Goal: Task Accomplishment & Management: Manage account settings

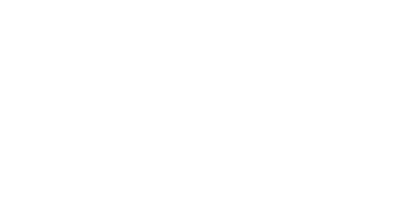
scroll to position [9, 0]
click at [206, 104] on button "Clock Off" at bounding box center [188, 103] width 36 height 10
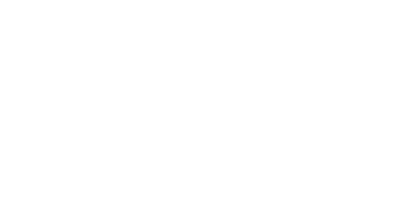
click at [70, 39] on div "Order details" at bounding box center [56, 41] width 28 height 6
click at [349, 37] on button "Close" at bounding box center [337, 36] width 24 height 10
click at [68, 58] on div "Collaborate" at bounding box center [55, 57] width 26 height 6
click at [293, 195] on div at bounding box center [209, 191] width 167 height 7
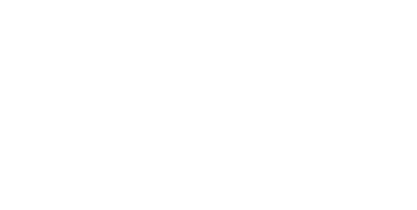
click at [367, 197] on button "Send" at bounding box center [354, 192] width 26 height 10
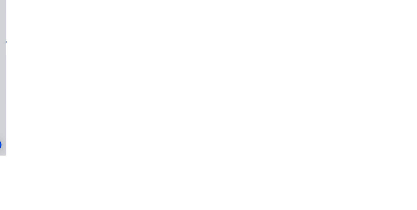
click at [349, 35] on button "Close" at bounding box center [337, 36] width 24 height 10
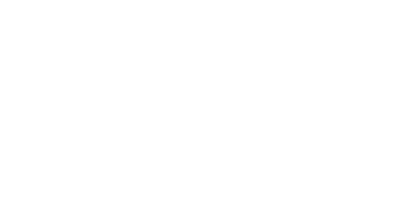
scroll to position [578, 0]
click at [68, 59] on div "Collaborate" at bounding box center [55, 57] width 26 height 6
click at [293, 195] on div at bounding box center [209, 191] width 167 height 7
click at [367, 197] on button "Send" at bounding box center [354, 192] width 26 height 10
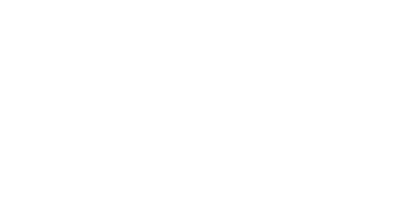
click at [70, 42] on div "Order details" at bounding box center [56, 41] width 28 height 6
click at [349, 35] on button "Close" at bounding box center [337, 36] width 24 height 10
click at [68, 55] on div "Collaborate" at bounding box center [55, 57] width 26 height 6
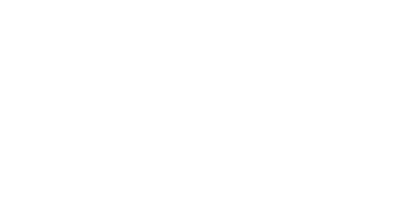
click at [349, 38] on button "Close" at bounding box center [337, 36] width 24 height 10
click at [86, 53] on button "Collaborate" at bounding box center [55, 57] width 62 height 16
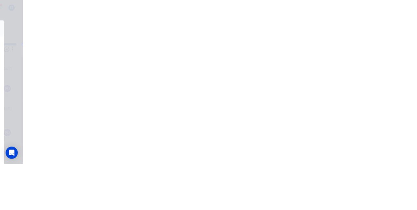
click at [86, 46] on button "Order details" at bounding box center [55, 41] width 62 height 16
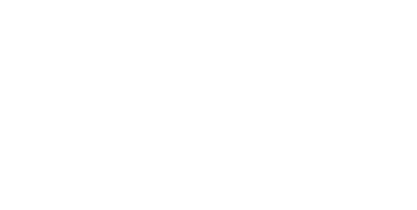
click at [349, 36] on button "Close" at bounding box center [337, 36] width 24 height 10
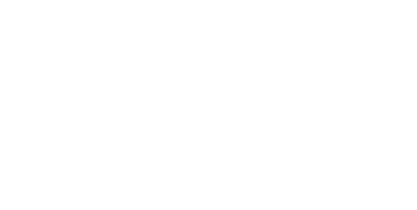
scroll to position [507, 0]
click at [86, 51] on button "Collaborate" at bounding box center [55, 57] width 62 height 16
click at [169, 145] on div at bounding box center [145, 138] width 47 height 43
click at [349, 35] on button "Close" at bounding box center [337, 36] width 24 height 10
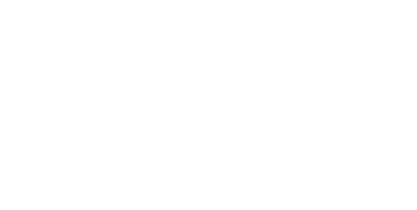
scroll to position [598, 0]
click at [86, 86] on button "Tracking" at bounding box center [55, 89] width 62 height 16
click at [116, 184] on icon at bounding box center [114, 185] width 4 height 4
click at [116, 186] on icon at bounding box center [114, 184] width 4 height 5
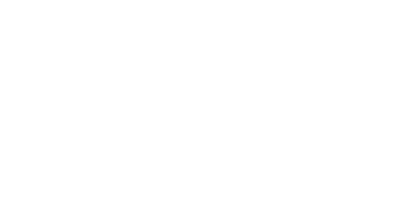
click at [254, 162] on icon "button" at bounding box center [252, 162] width 3 height 4
click at [206, 105] on button "Clock On" at bounding box center [188, 103] width 36 height 10
click at [86, 60] on button "Collaborate" at bounding box center [55, 57] width 62 height 16
click at [70, 39] on div "Order details" at bounding box center [56, 41] width 28 height 6
